Goal: Transaction & Acquisition: Obtain resource

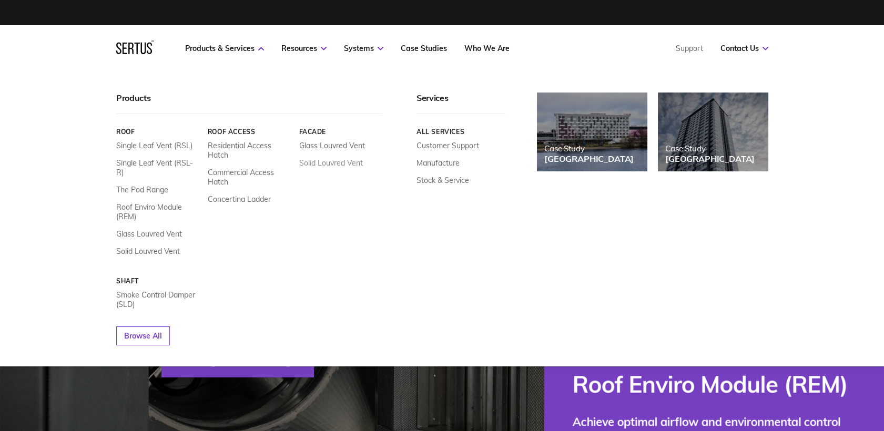
click at [314, 165] on link "Solid Louvred Vent" at bounding box center [331, 162] width 64 height 9
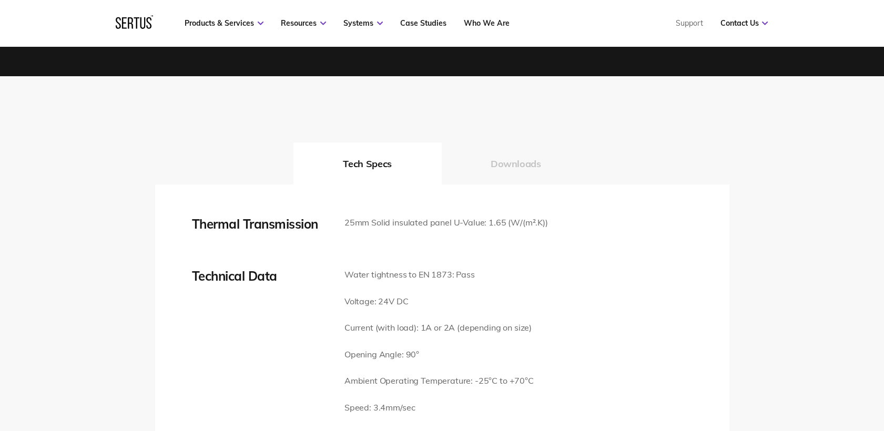
scroll to position [1401, 0]
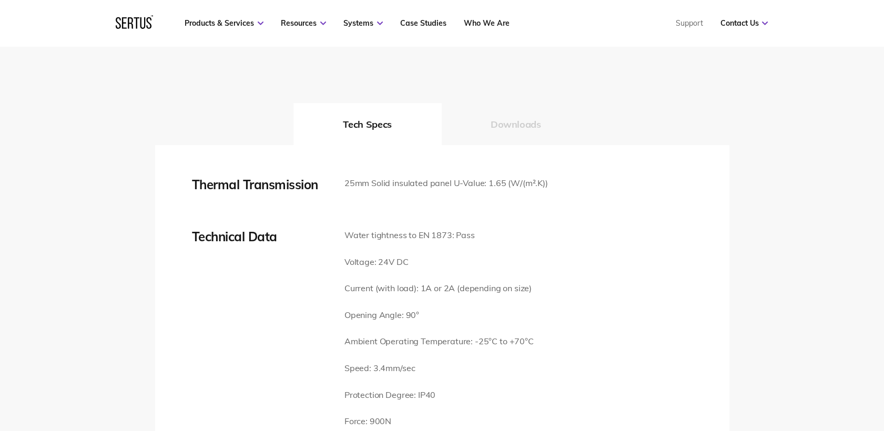
click at [504, 103] on button "Downloads" at bounding box center [515, 124] width 149 height 42
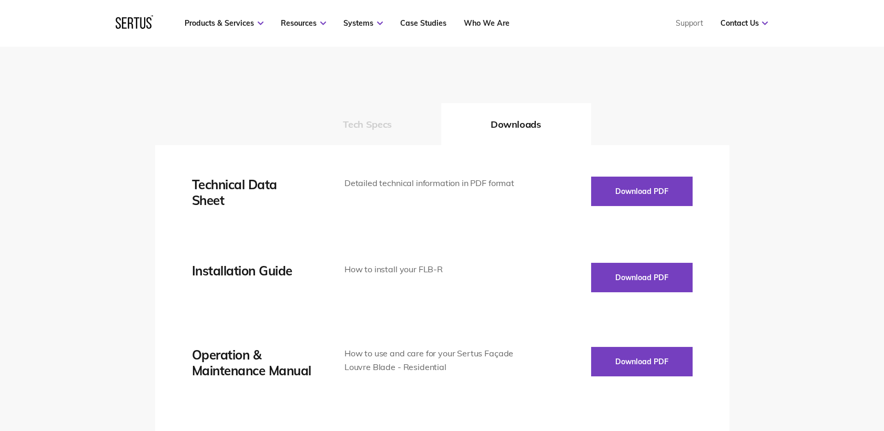
click at [364, 103] on button "Tech Specs" at bounding box center [366, 124] width 147 height 42
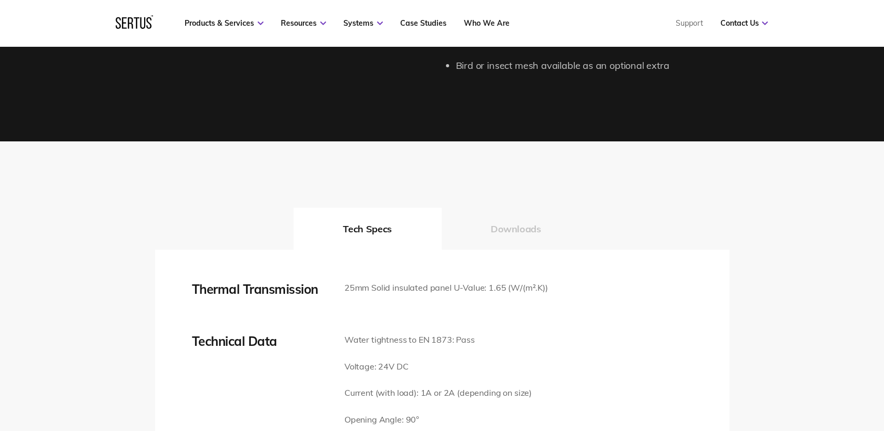
scroll to position [1285, 0]
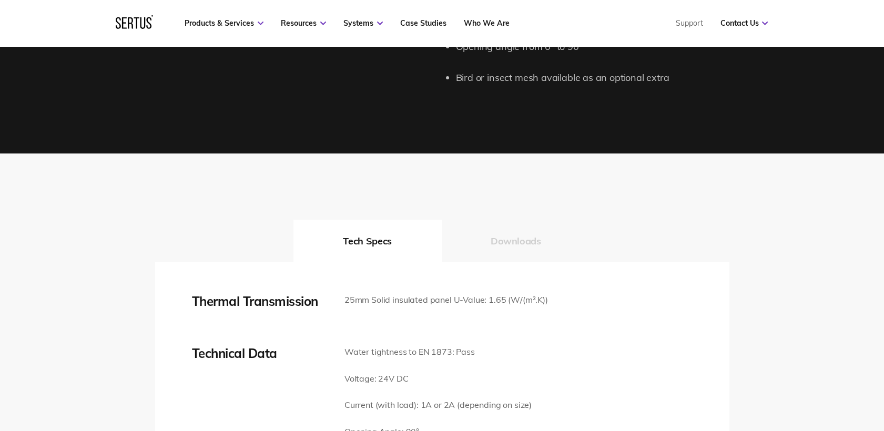
click at [509, 222] on button "Downloads" at bounding box center [515, 241] width 149 height 42
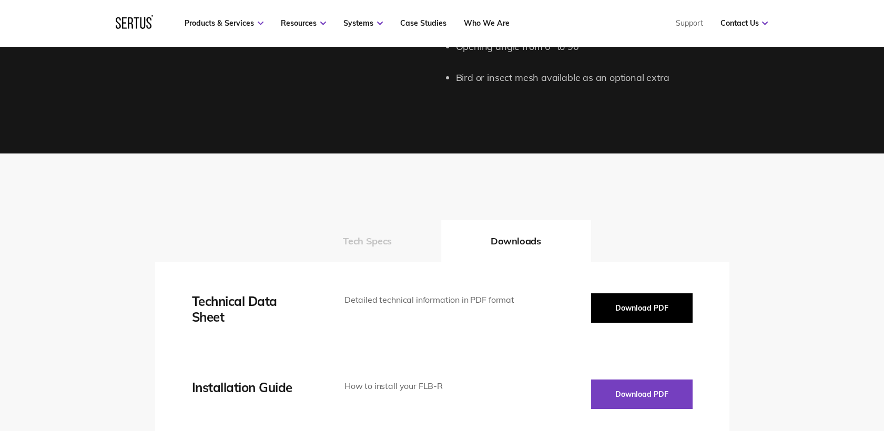
click at [644, 293] on button "Download PDF" at bounding box center [641, 307] width 101 height 29
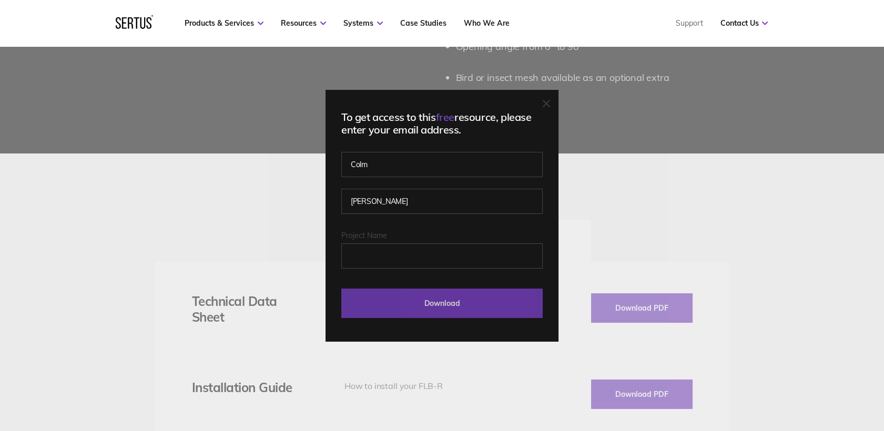
click at [428, 307] on input "Download" at bounding box center [441, 303] width 201 height 29
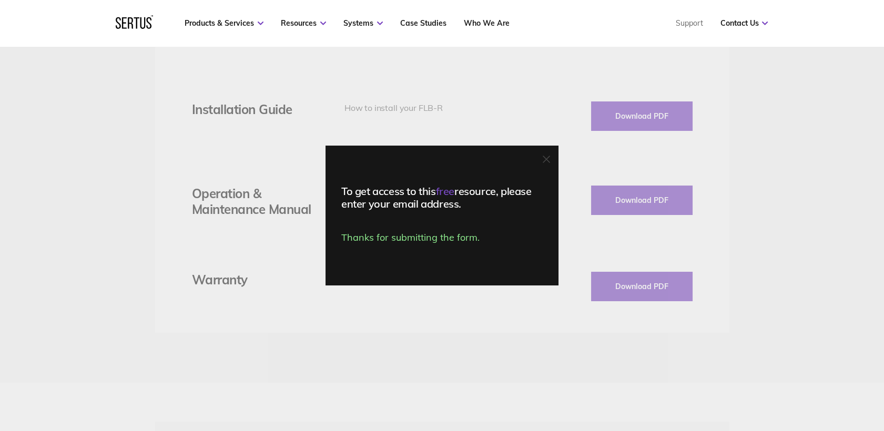
scroll to position [1577, 0]
